Goal: Book appointment/travel/reservation

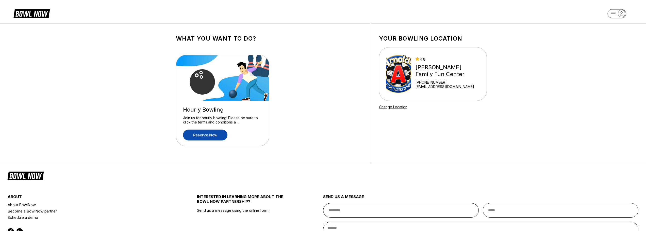
click at [204, 133] on link "Reserve now" at bounding box center [205, 135] width 44 height 11
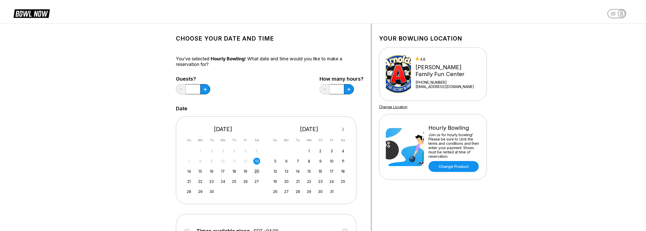
click at [259, 171] on div "20" at bounding box center [256, 171] width 7 height 7
click at [205, 88] on icon at bounding box center [205, 89] width 3 height 3
type input "*"
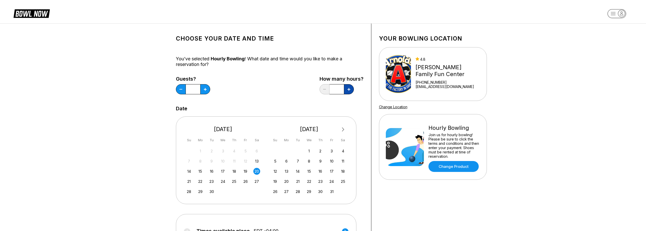
click at [350, 88] on icon at bounding box center [349, 89] width 3 height 3
click at [349, 88] on icon at bounding box center [349, 89] width 3 height 3
type input "*"
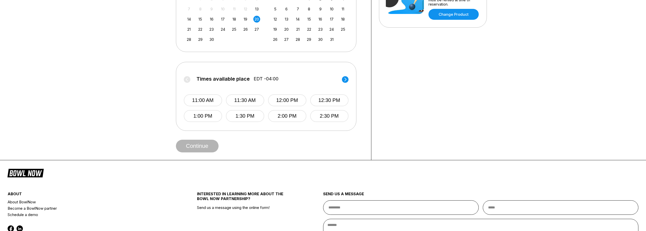
scroll to position [127, 0]
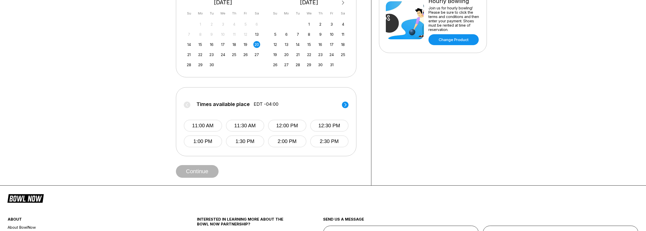
click at [346, 103] on circle at bounding box center [345, 105] width 7 height 7
click at [257, 126] on button "7:30 PM" at bounding box center [245, 126] width 38 height 12
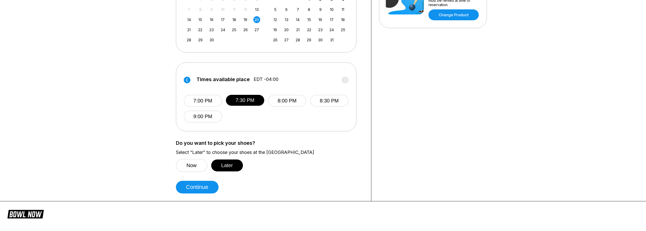
scroll to position [152, 0]
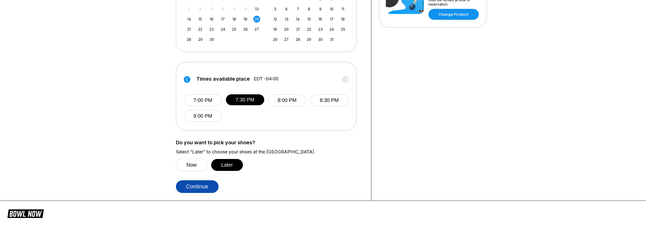
click at [206, 185] on button "Continue" at bounding box center [197, 187] width 43 height 13
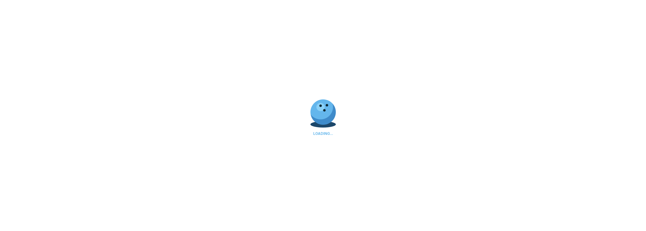
select select "**"
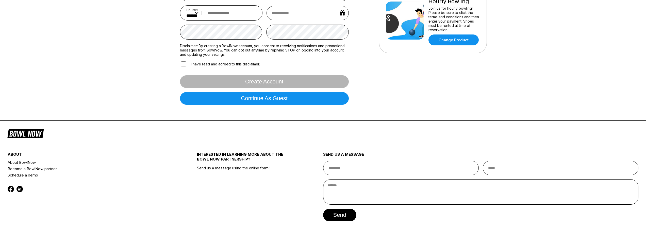
scroll to position [127, 0]
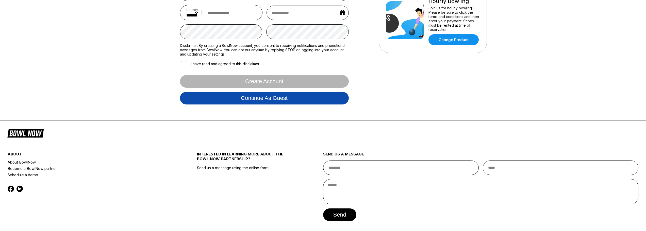
click at [320, 102] on button "Continue as guest" at bounding box center [264, 98] width 169 height 13
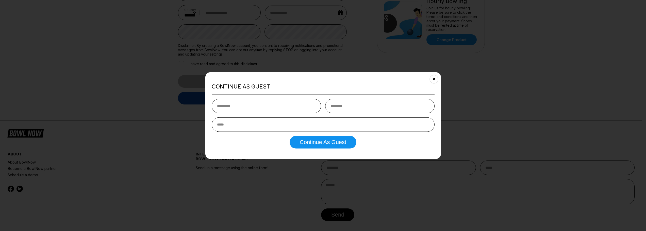
scroll to position [95, 0]
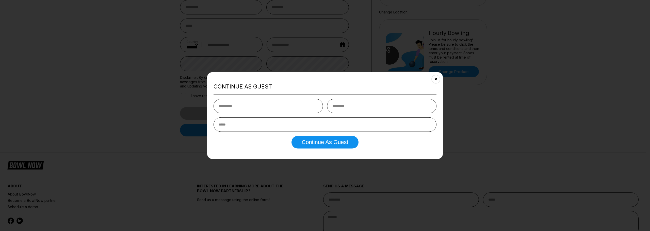
click at [281, 106] on input "text" at bounding box center [268, 106] width 109 height 14
type input "*****"
type input "******"
click at [363, 126] on input "email" at bounding box center [325, 125] width 223 height 14
click at [364, 126] on input "email" at bounding box center [325, 125] width 223 height 14
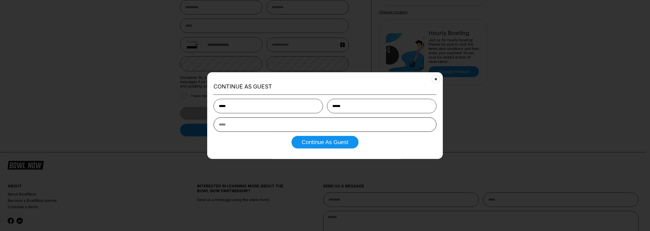
click at [365, 118] on input "email" at bounding box center [325, 125] width 223 height 14
click at [435, 78] on icon "Close" at bounding box center [436, 79] width 4 height 4
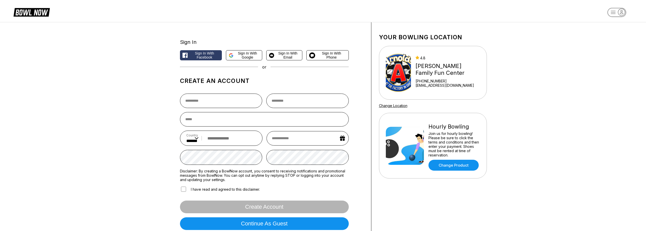
scroll to position [0, 0]
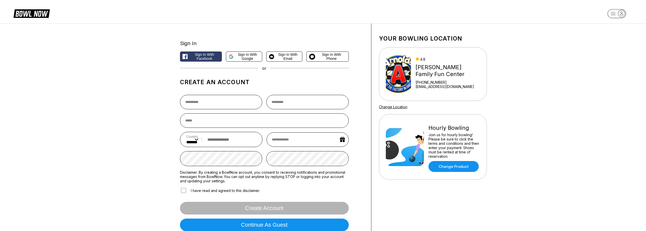
click at [32, 11] on icon at bounding box center [31, 13] width 36 height 10
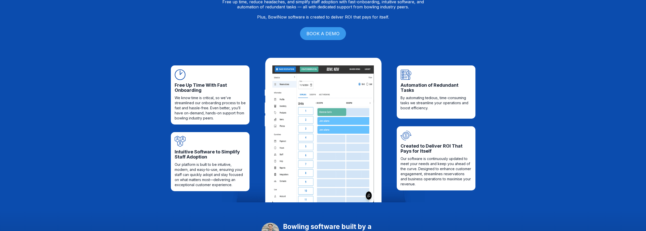
scroll to position [152, 0]
